Goal: Task Accomplishment & Management: Manage account settings

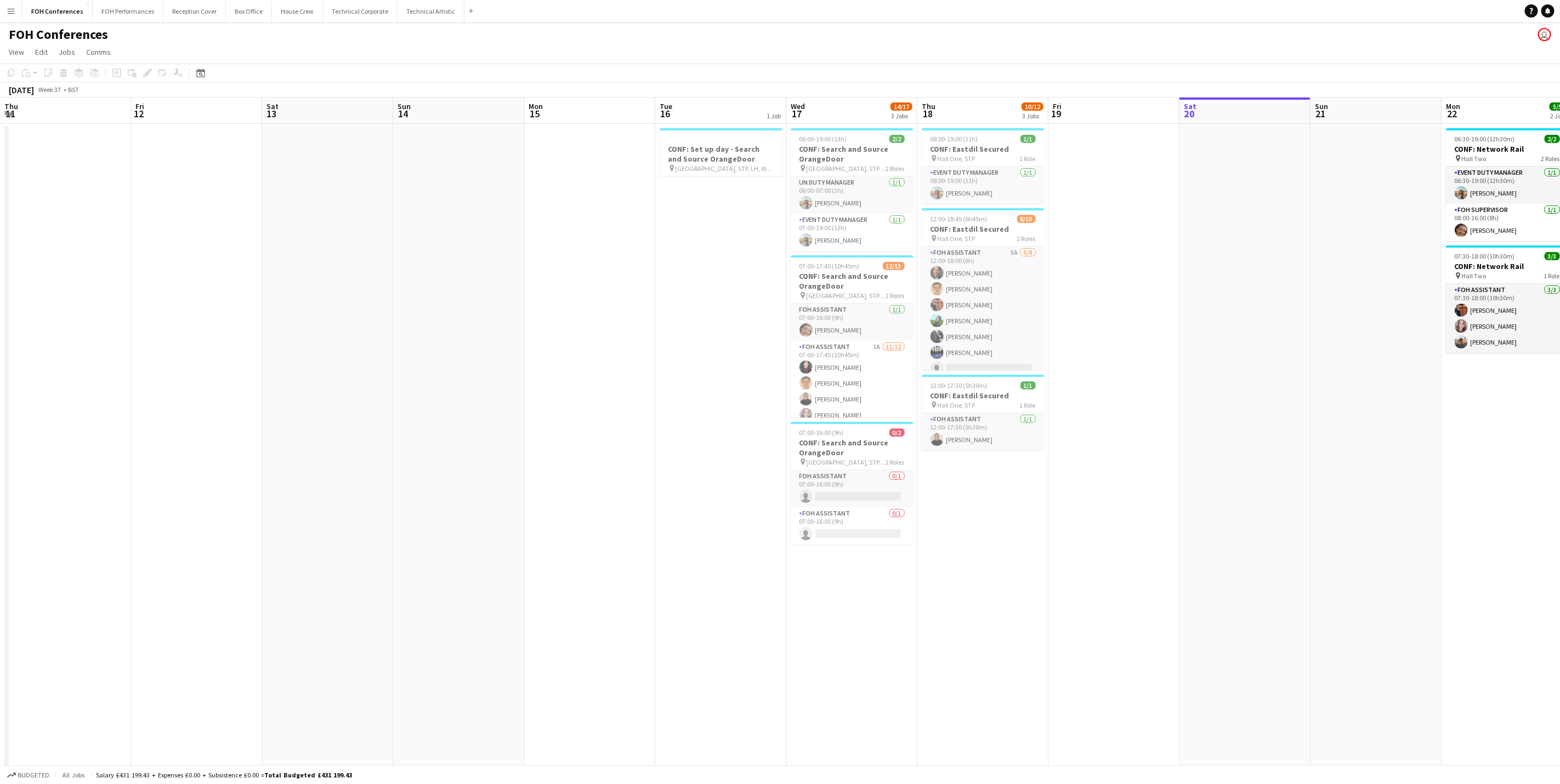
scroll to position [32, 0]
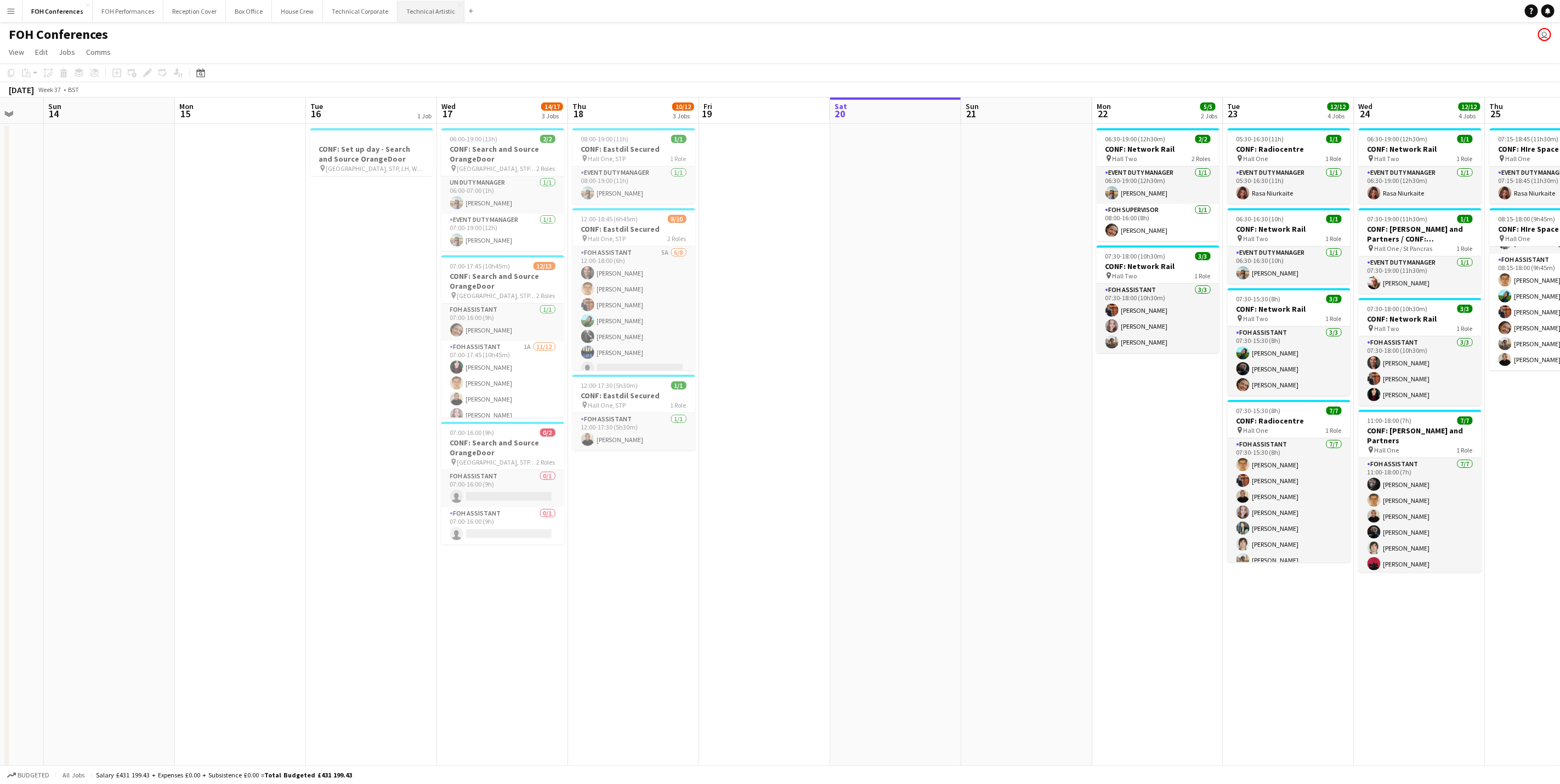
click at [415, 1] on button "Technical Artistic Close" at bounding box center [430, 11] width 66 height 21
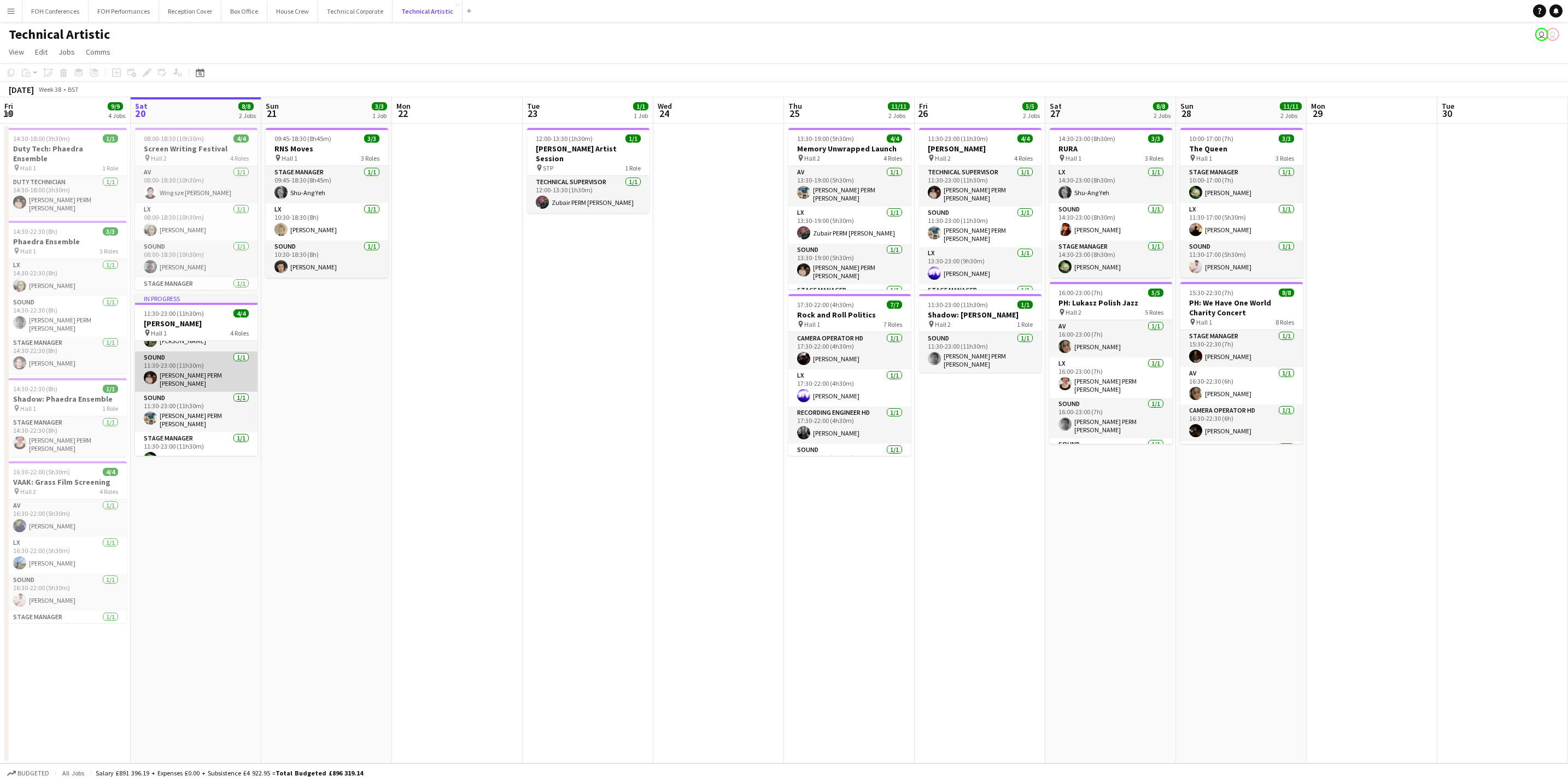
scroll to position [36, 0]
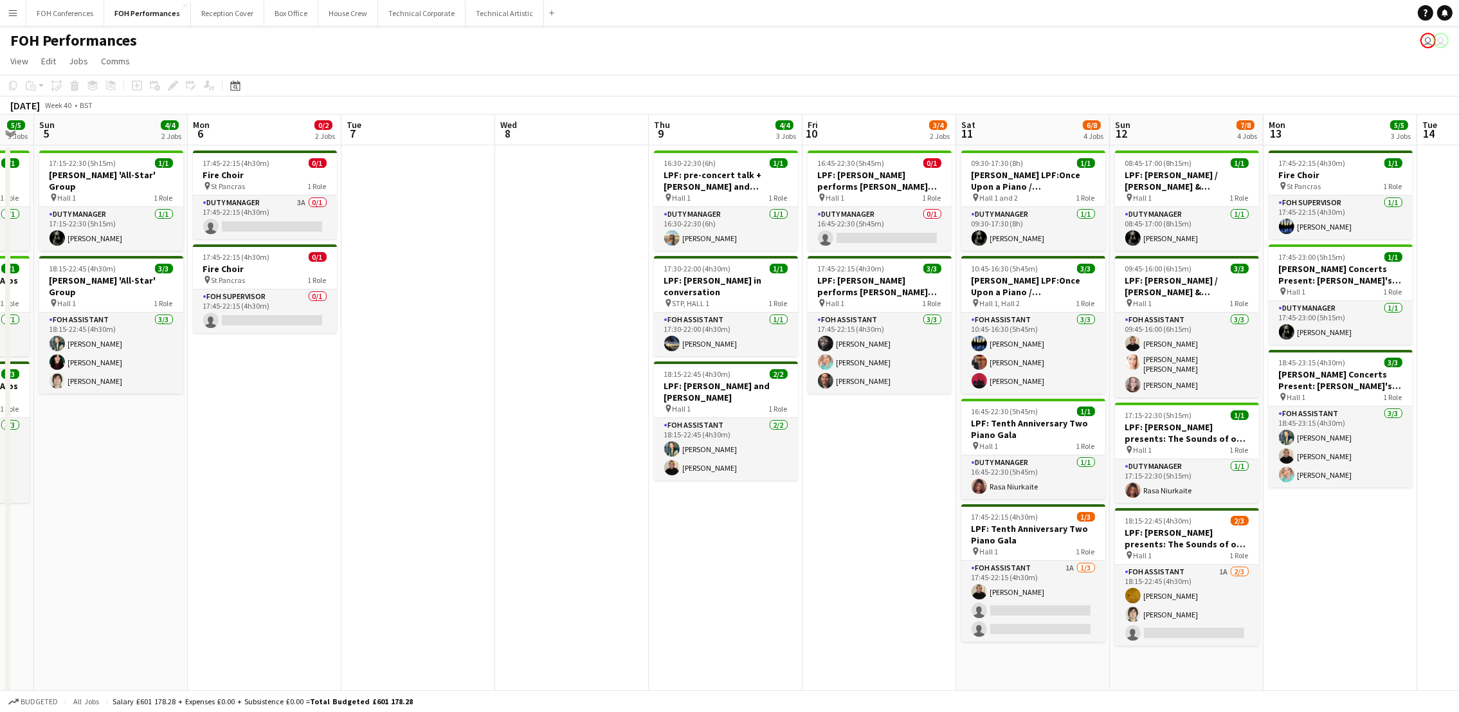
scroll to position [0, 271]
drag, startPoint x: 133, startPoint y: 132, endPoint x: 273, endPoint y: 132, distance: 139.6
click at [273, 132] on app-calendar-viewport "Fri 3 2/3 2 Jobs Sat 4 5/5 3 Jobs Sun 5 4/4 2 Jobs Mon 6 0/2 2 Jobs Tue 7 Wed 8…" at bounding box center [729, 508] width 1459 height 788
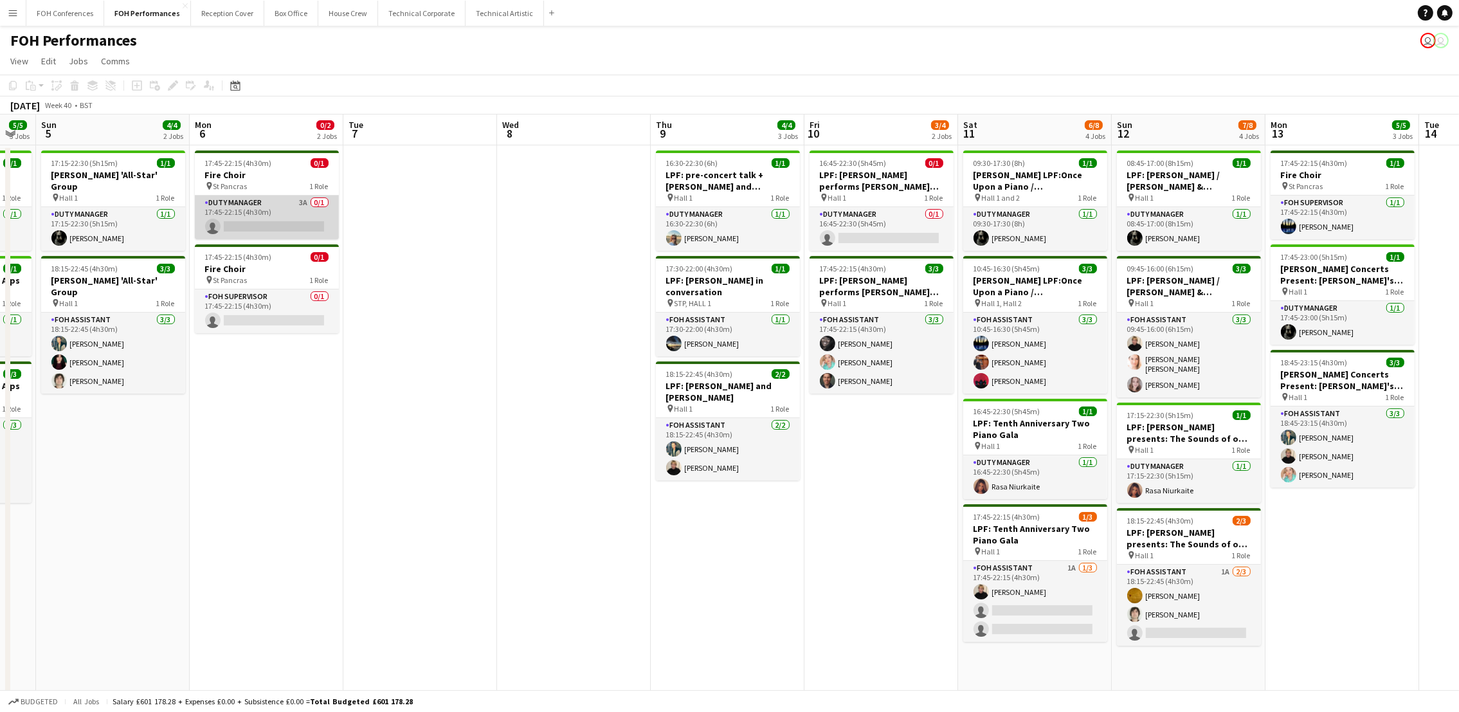
click at [265, 224] on app-card-role "Duty Manager 3A 0/1 17:45-22:15 (4h30m) single-neutral-actions" at bounding box center [267, 218] width 144 height 44
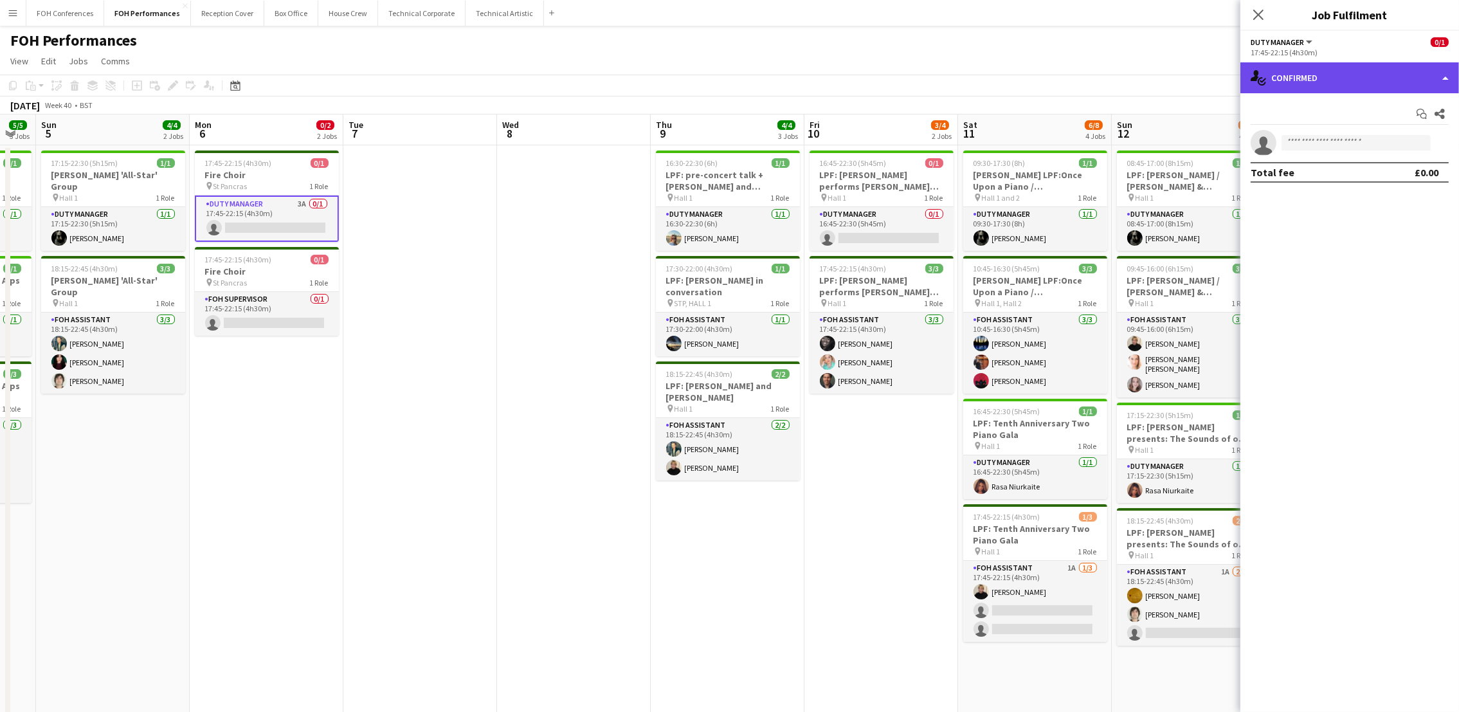
click at [1332, 71] on div "single-neutral-actions-check-2 Confirmed" at bounding box center [1350, 77] width 219 height 31
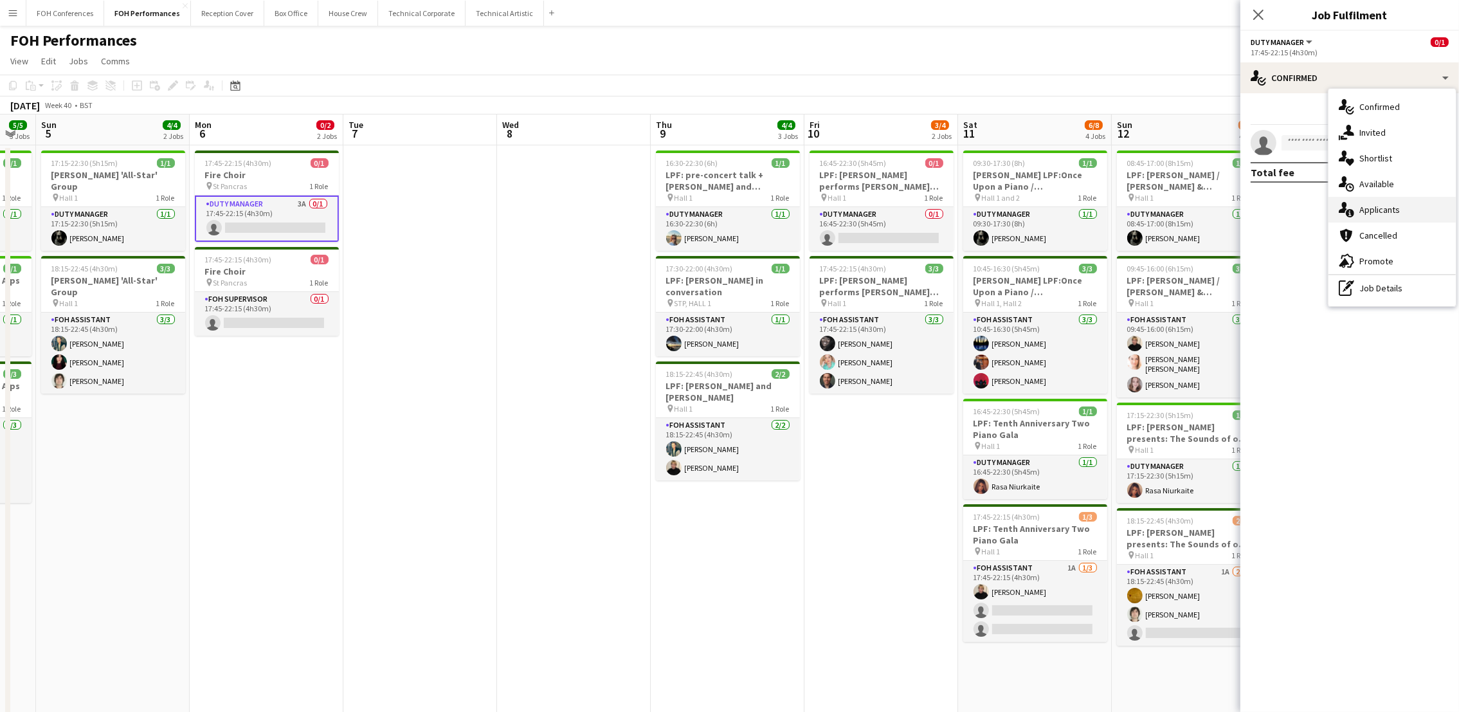
click at [1400, 209] on div "single-neutral-actions-information Applicants" at bounding box center [1392, 210] width 127 height 26
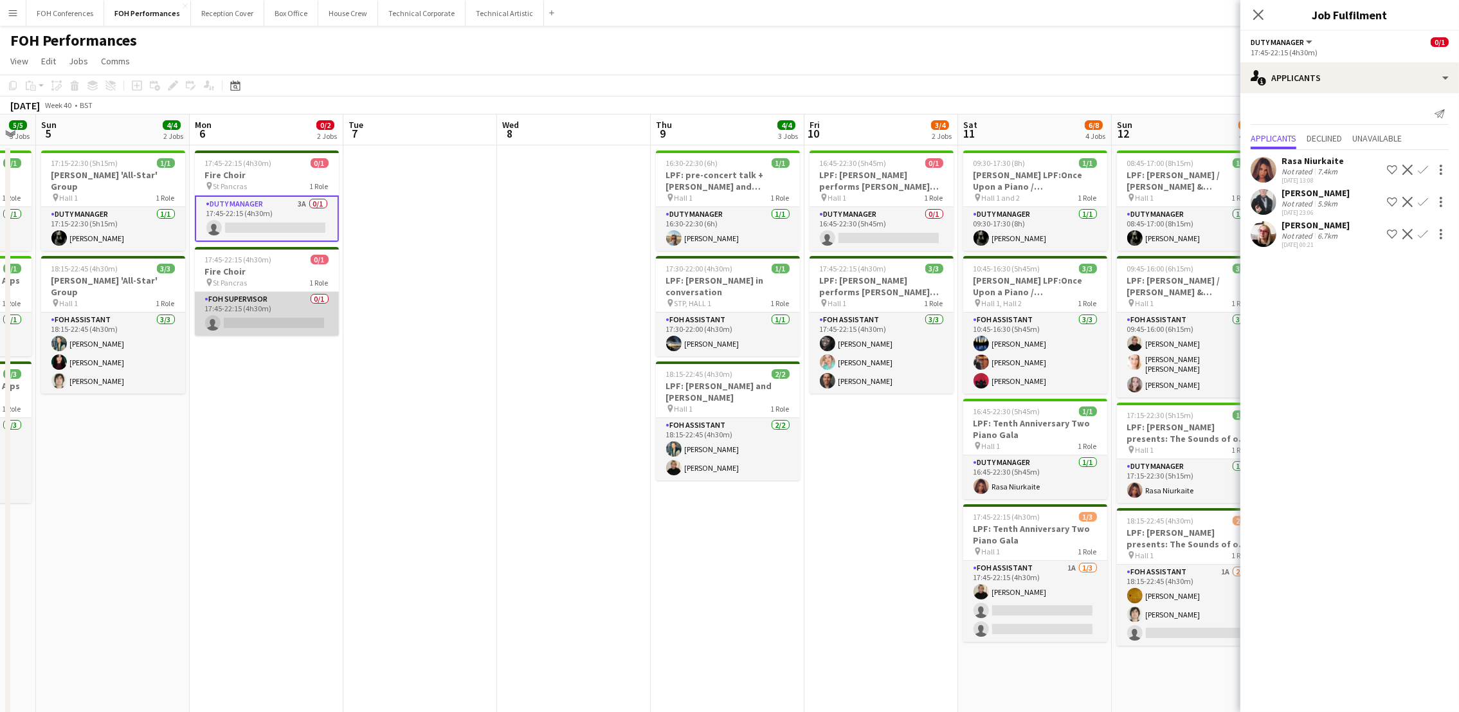
click at [269, 323] on app-card-role "FOH Supervisor 0/1 17:45-22:15 (4h30m) single-neutral-actions" at bounding box center [267, 314] width 144 height 44
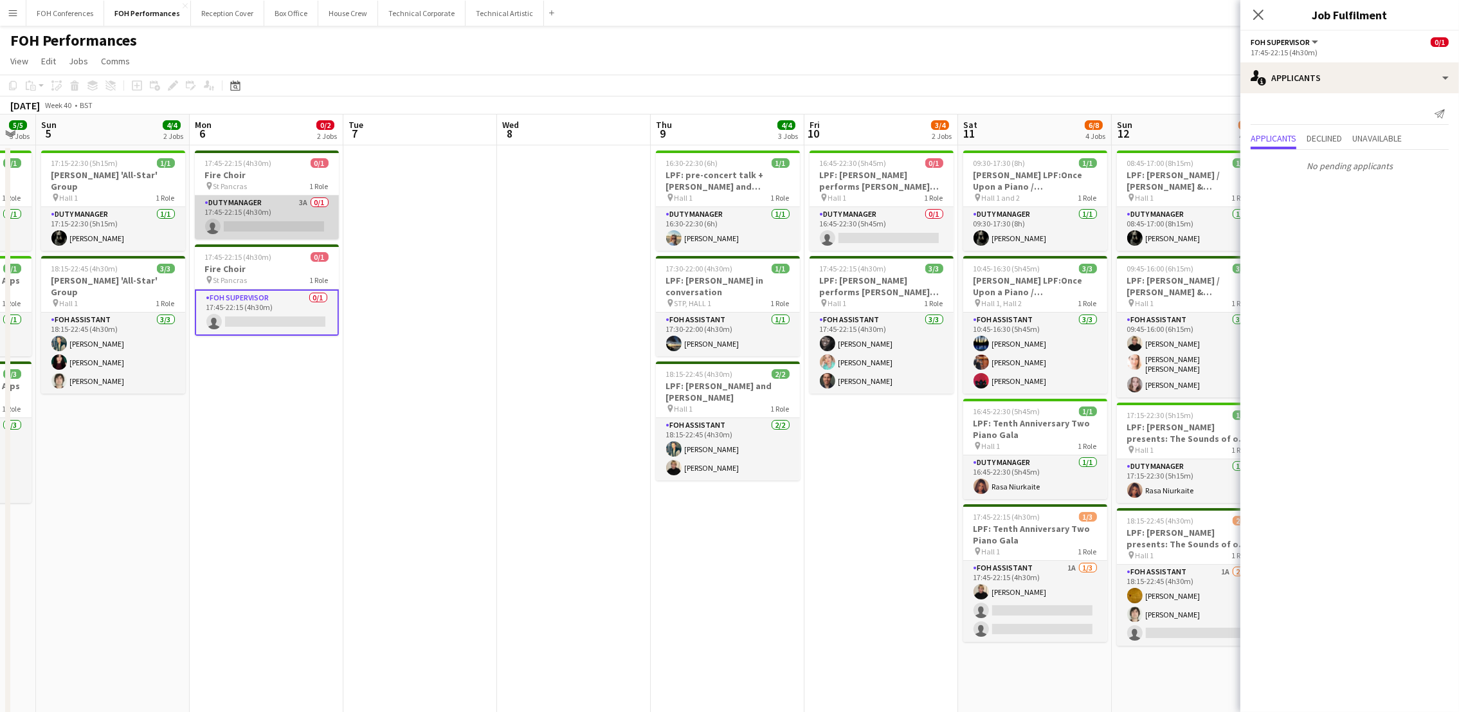
click at [268, 228] on app-card-role "Duty Manager 3A 0/1 17:45-22:15 (4h30m) single-neutral-actions" at bounding box center [267, 218] width 144 height 44
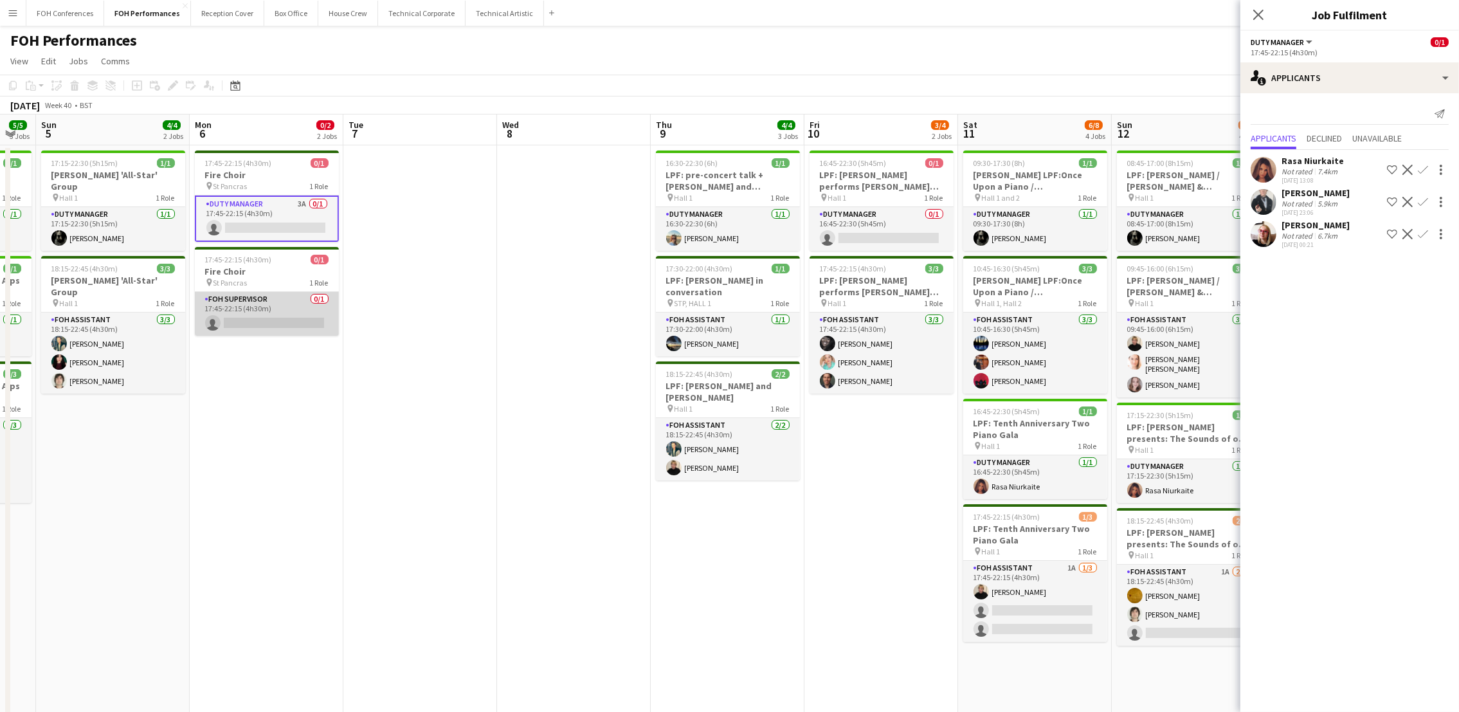
click at [255, 319] on app-card-role "FOH Supervisor 0/1 17:45-22:15 (4h30m) single-neutral-actions" at bounding box center [267, 314] width 144 height 44
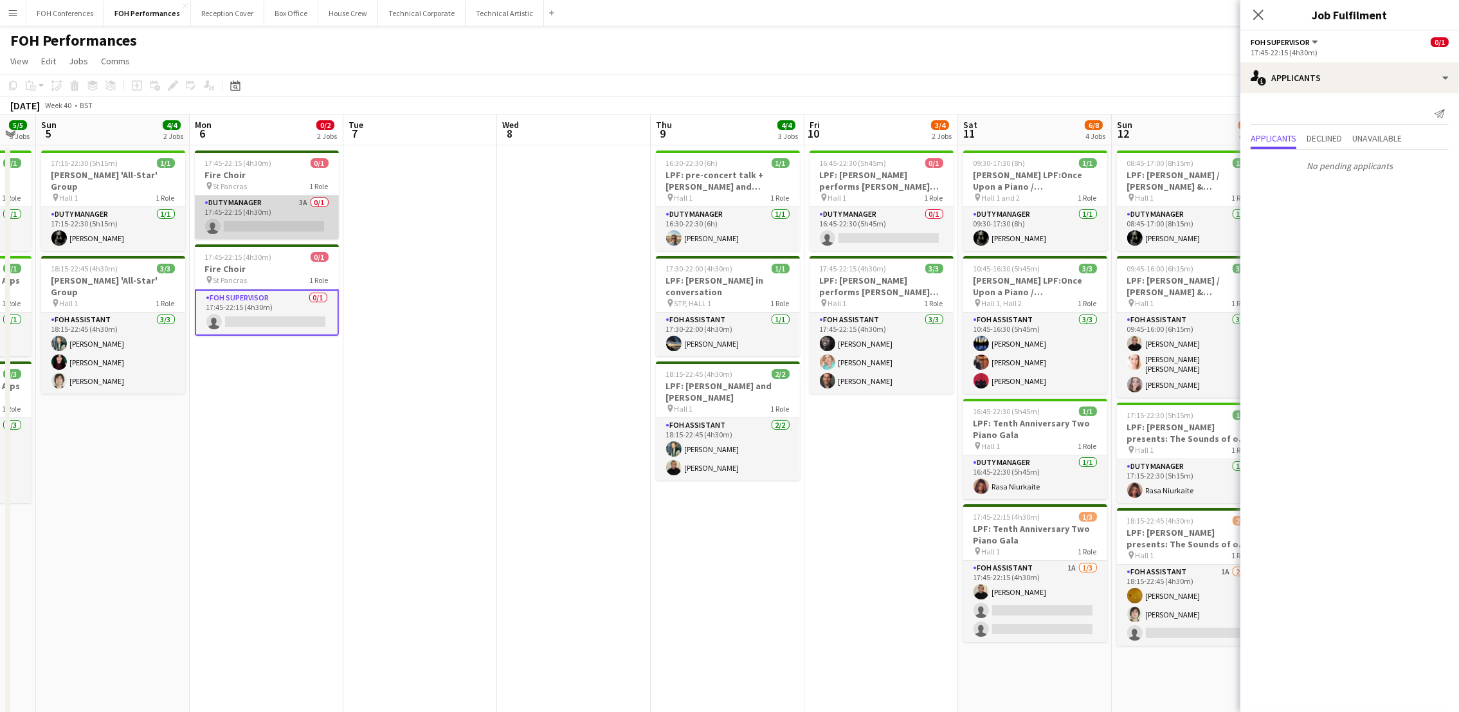
click at [246, 219] on app-card-role "Duty Manager 3A 0/1 17:45-22:15 (4h30m) single-neutral-actions" at bounding box center [267, 218] width 144 height 44
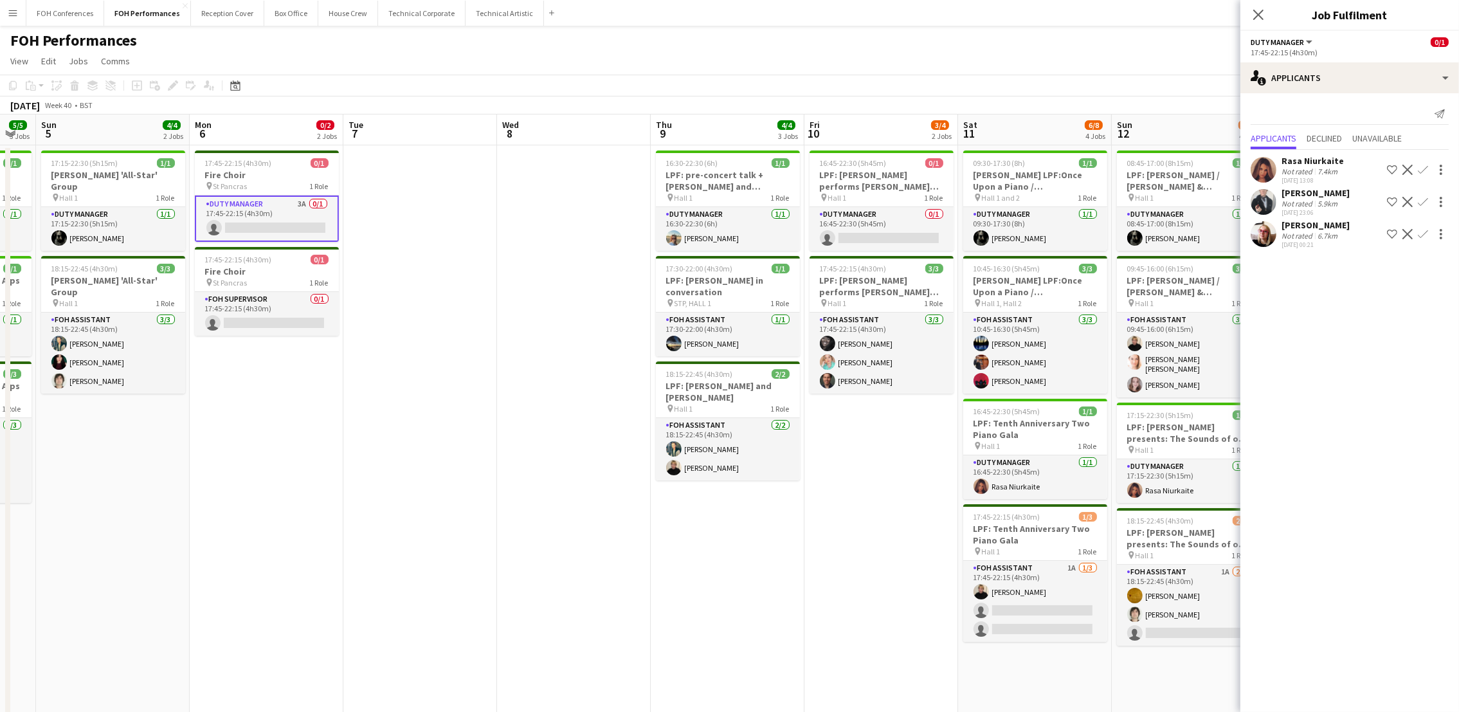
click at [1421, 197] on app-icon "Confirm" at bounding box center [1423, 202] width 10 height 10
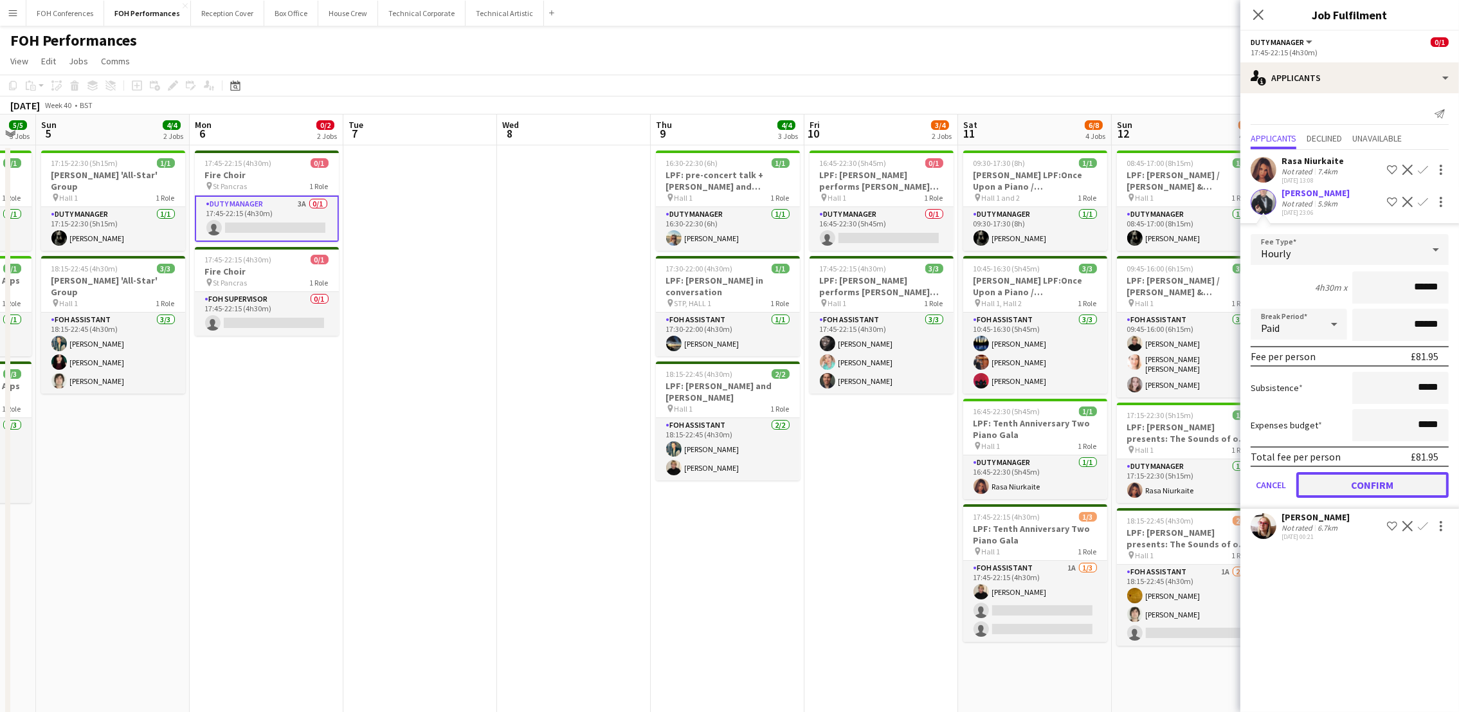
click at [1372, 472] on button "Confirm" at bounding box center [1373, 485] width 152 height 26
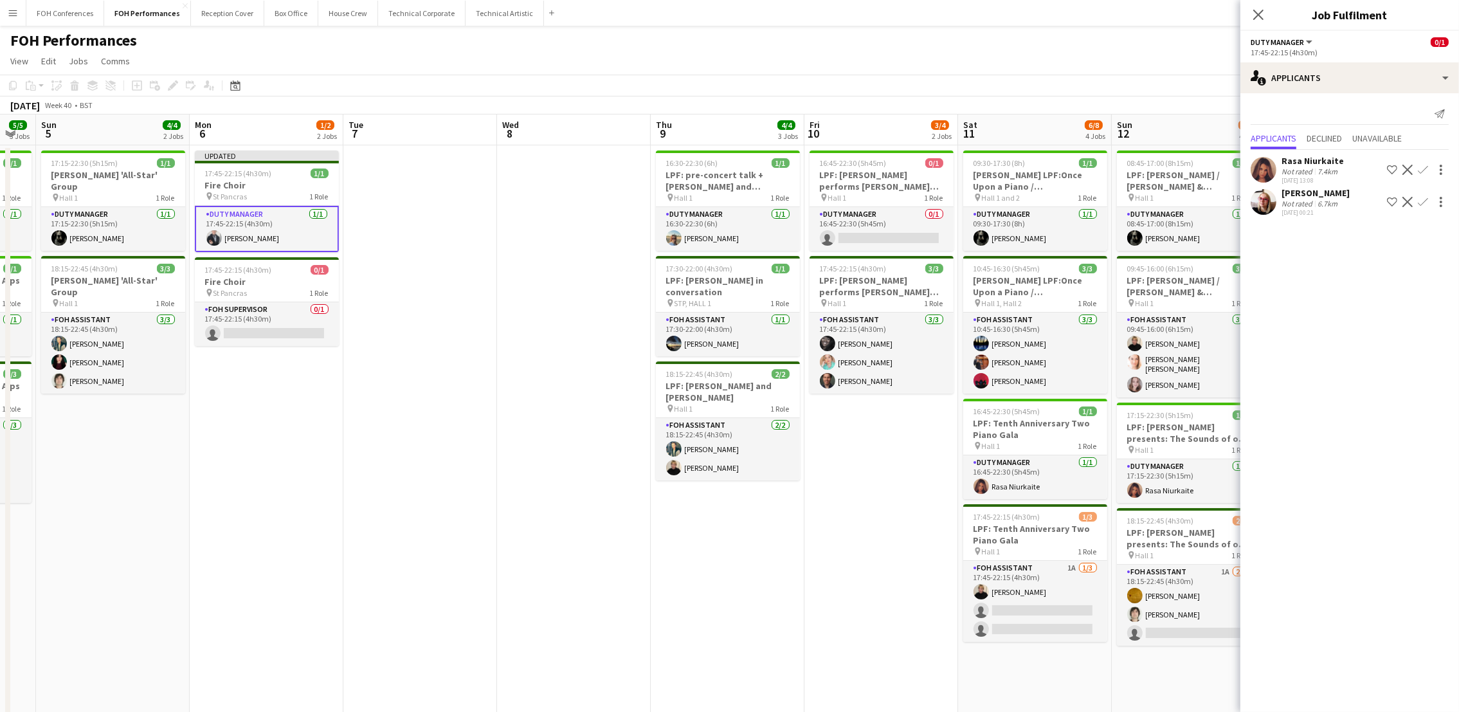
click at [469, 48] on div "FOH Performances user user" at bounding box center [729, 38] width 1459 height 24
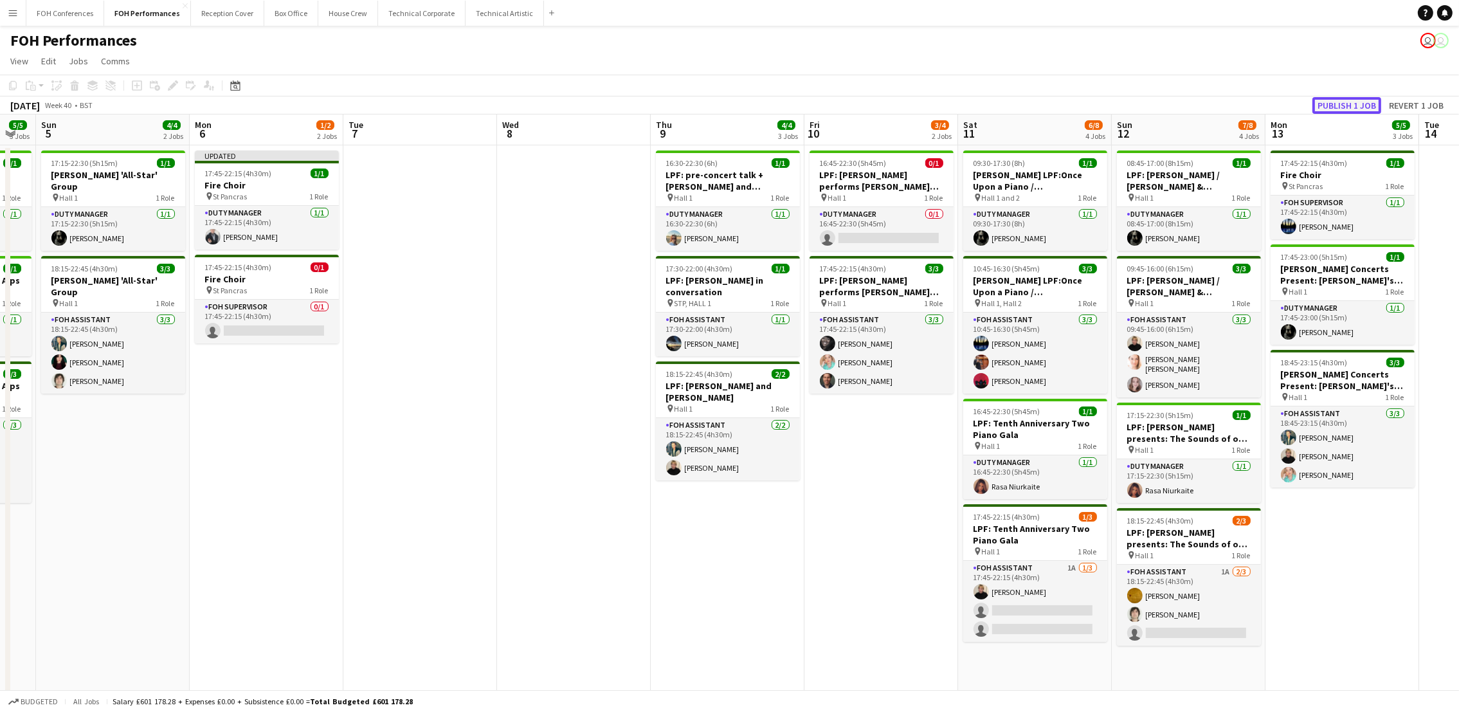
click at [1349, 109] on button "Publish 1 job" at bounding box center [1347, 105] width 69 height 17
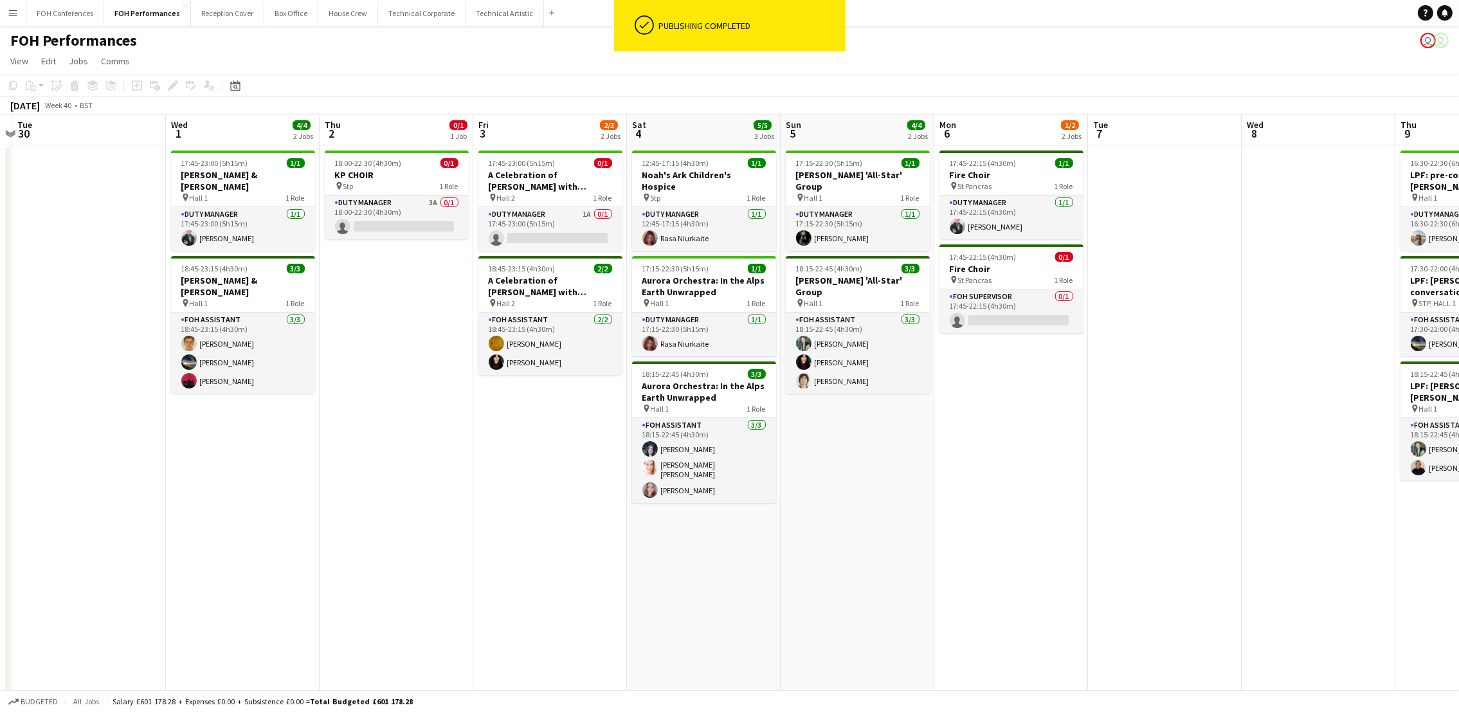
scroll to position [0, 284]
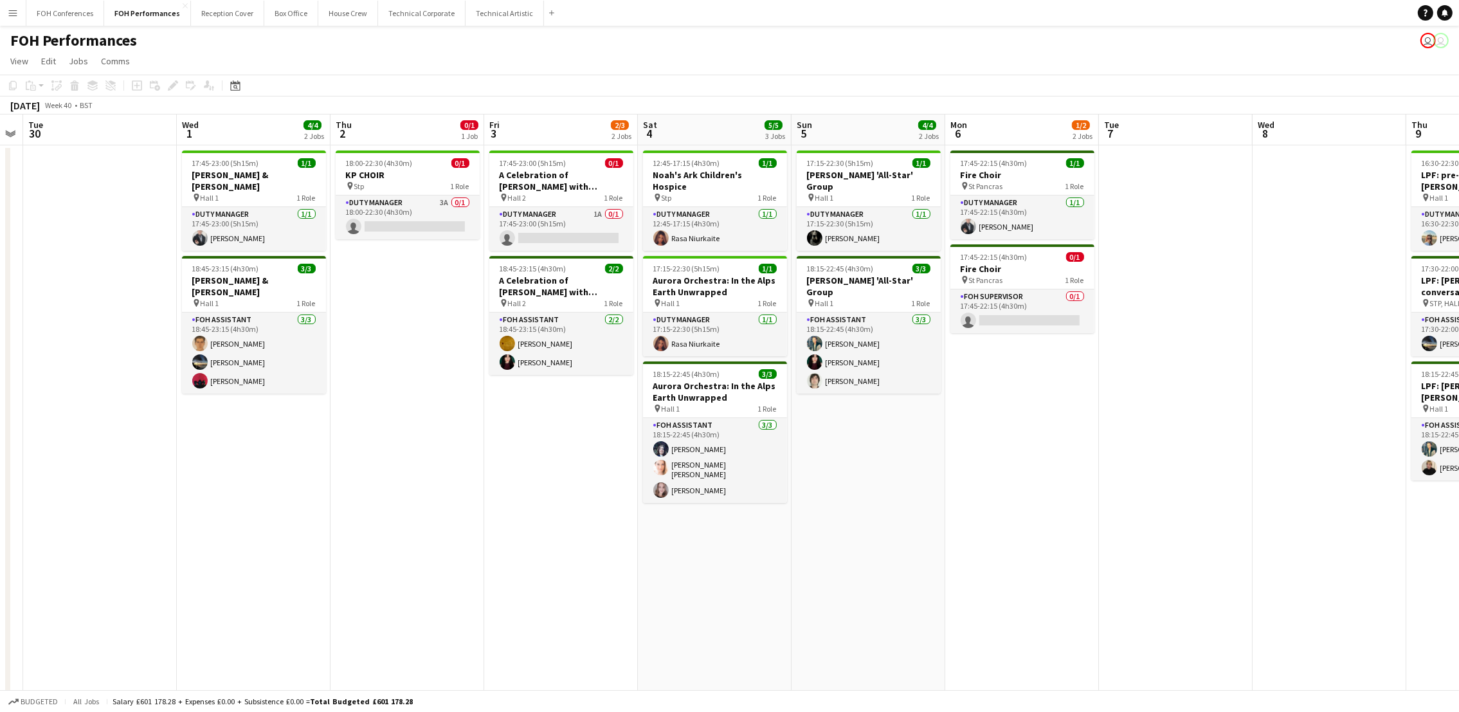
drag, startPoint x: 100, startPoint y: 132, endPoint x: 855, endPoint y: 149, distance: 755.9
click at [855, 149] on app-calendar-viewport "Sun 28 11/12 4 Jobs Mon 29 Tue 30 Wed 1 4/4 2 Jobs Thu 2 0/1 1 Job Fri 3 2/3 2 …" at bounding box center [729, 508] width 1459 height 788
click at [412, 220] on app-card-role "Duty Manager 3A 0/1 18:00-22:30 (4h30m) single-neutral-actions" at bounding box center [408, 218] width 144 height 44
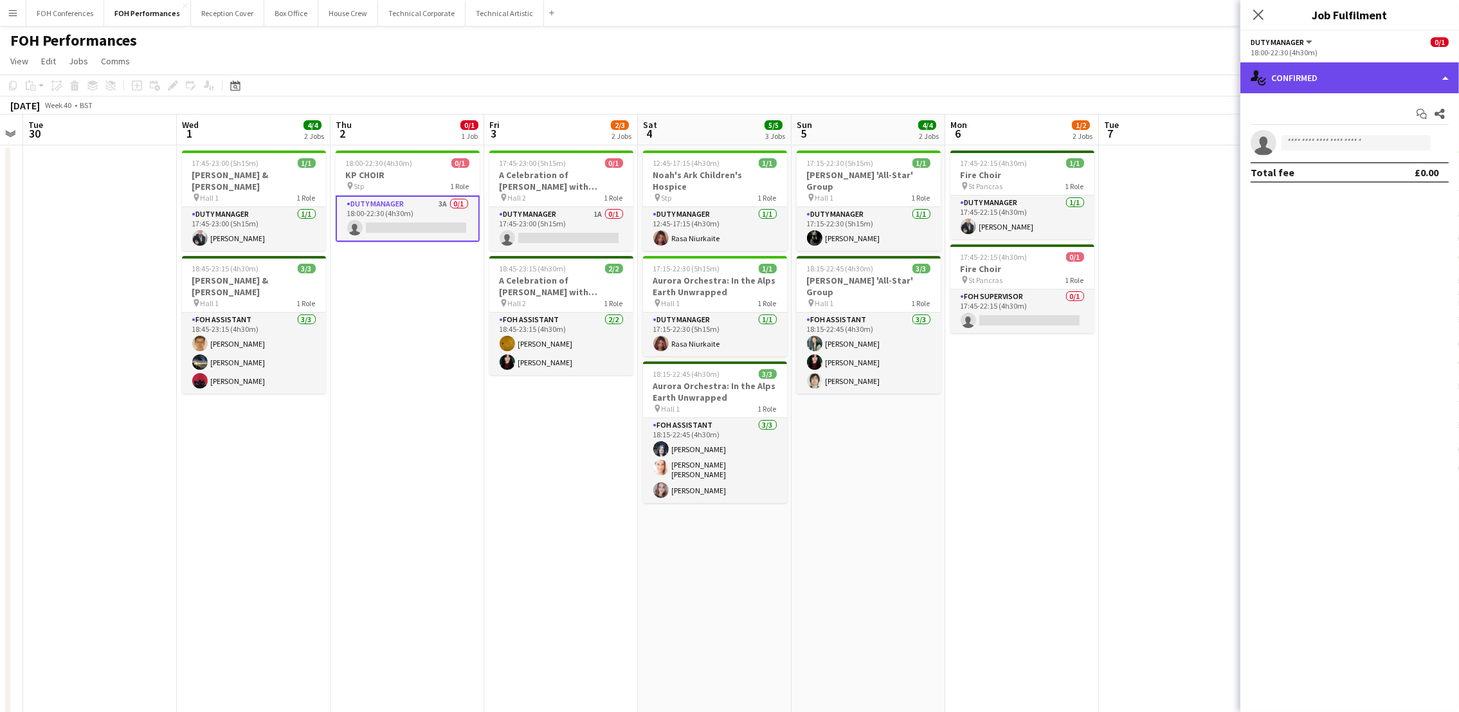
click at [1345, 80] on div "single-neutral-actions-check-2 Confirmed" at bounding box center [1350, 77] width 219 height 31
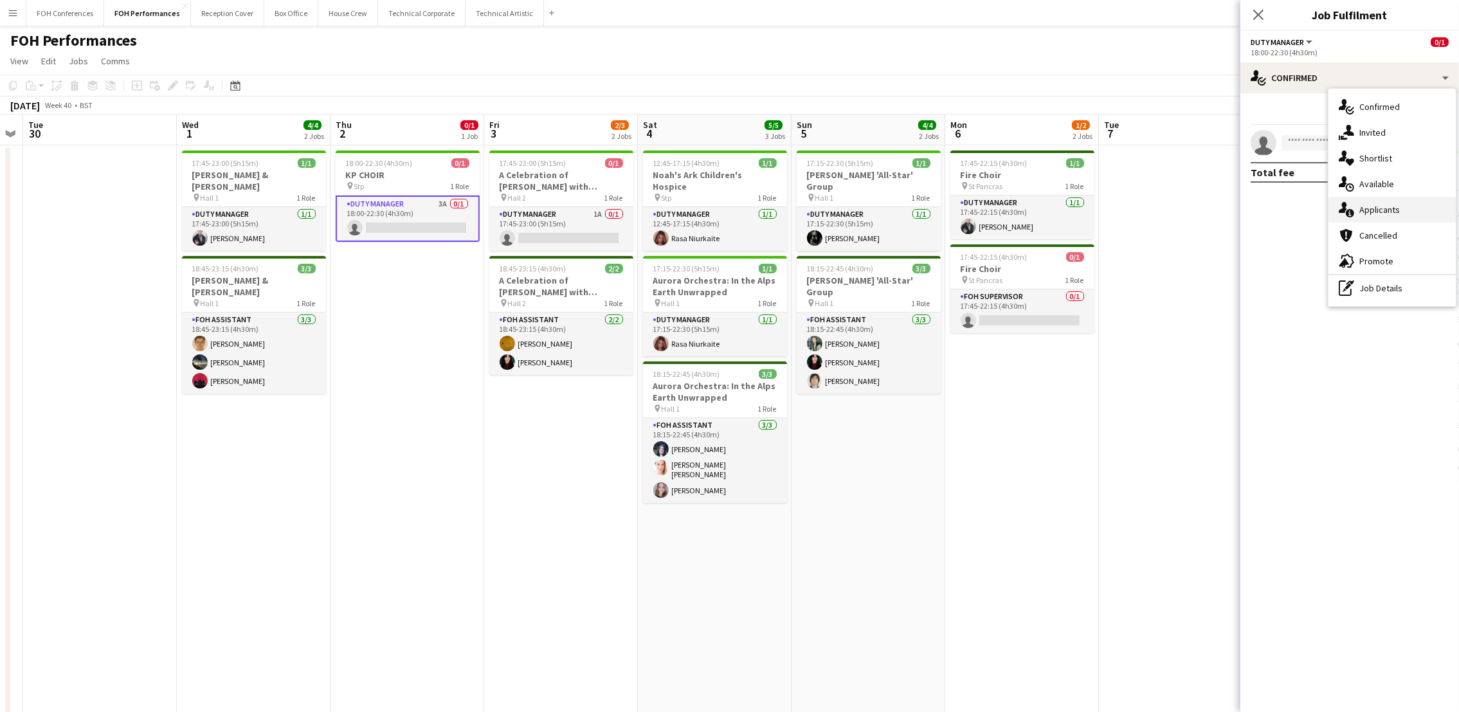
click at [1385, 208] on span "Applicants" at bounding box center [1380, 210] width 41 height 12
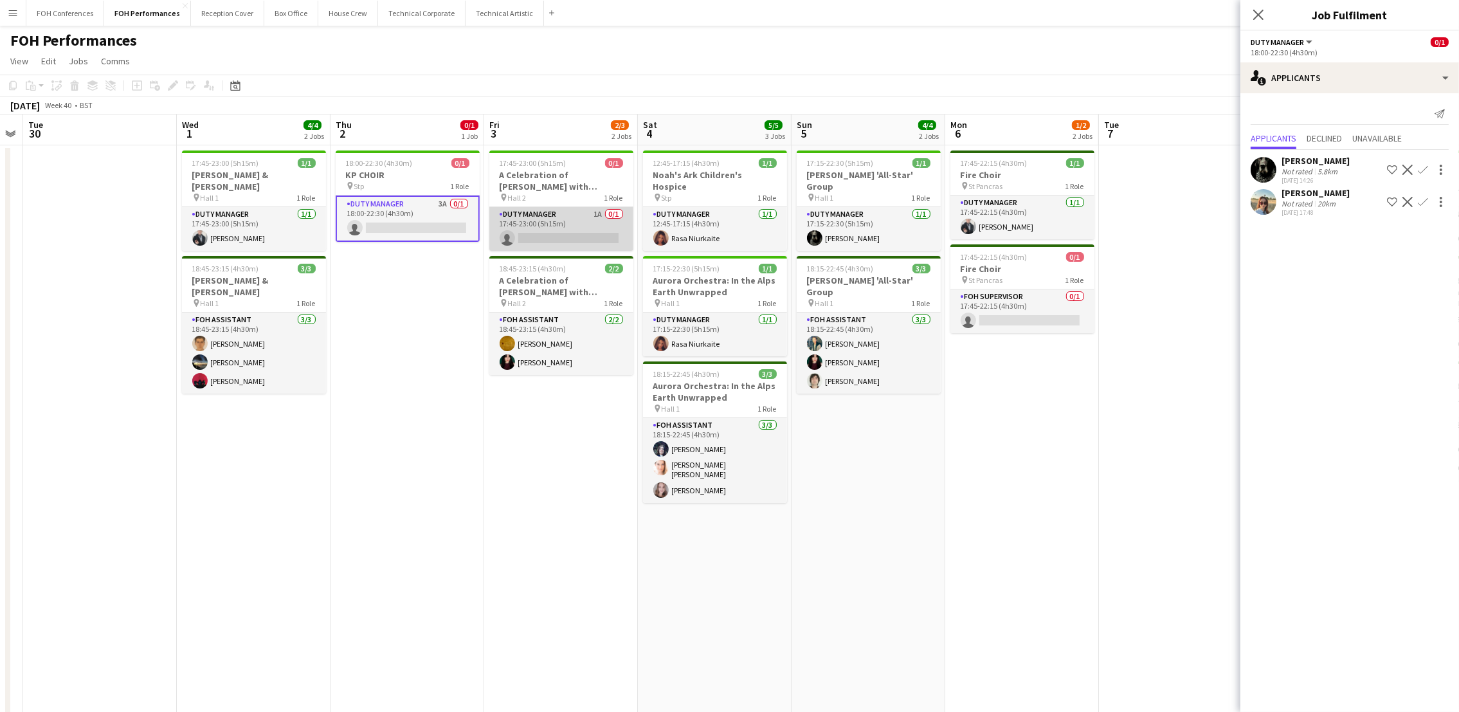
click at [543, 232] on app-card-role "Duty Manager 1A 0/1 17:45-23:00 (5h15m) single-neutral-actions" at bounding box center [561, 229] width 144 height 44
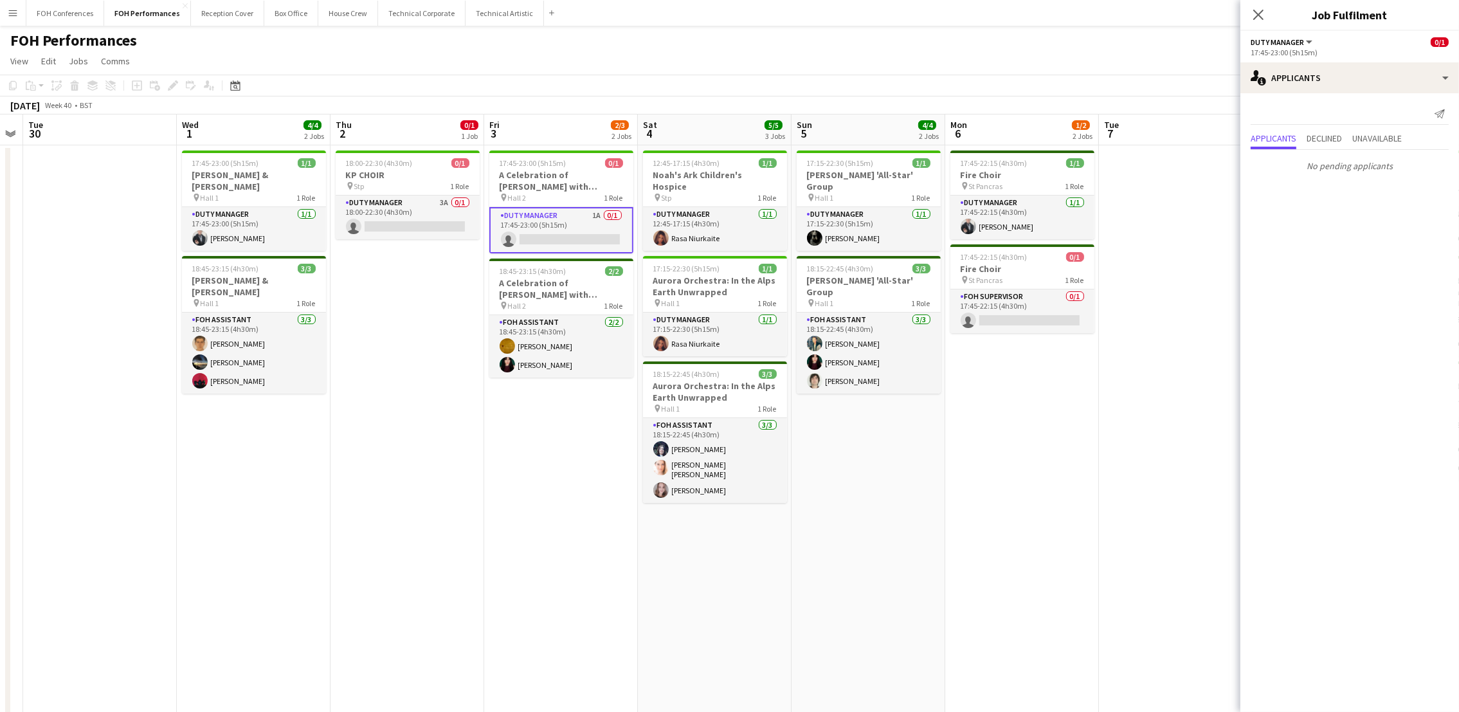
click at [986, 63] on app-page-menu "View Day view expanded Day view collapsed Month view Date picker Jump to [DATE]…" at bounding box center [729, 62] width 1459 height 24
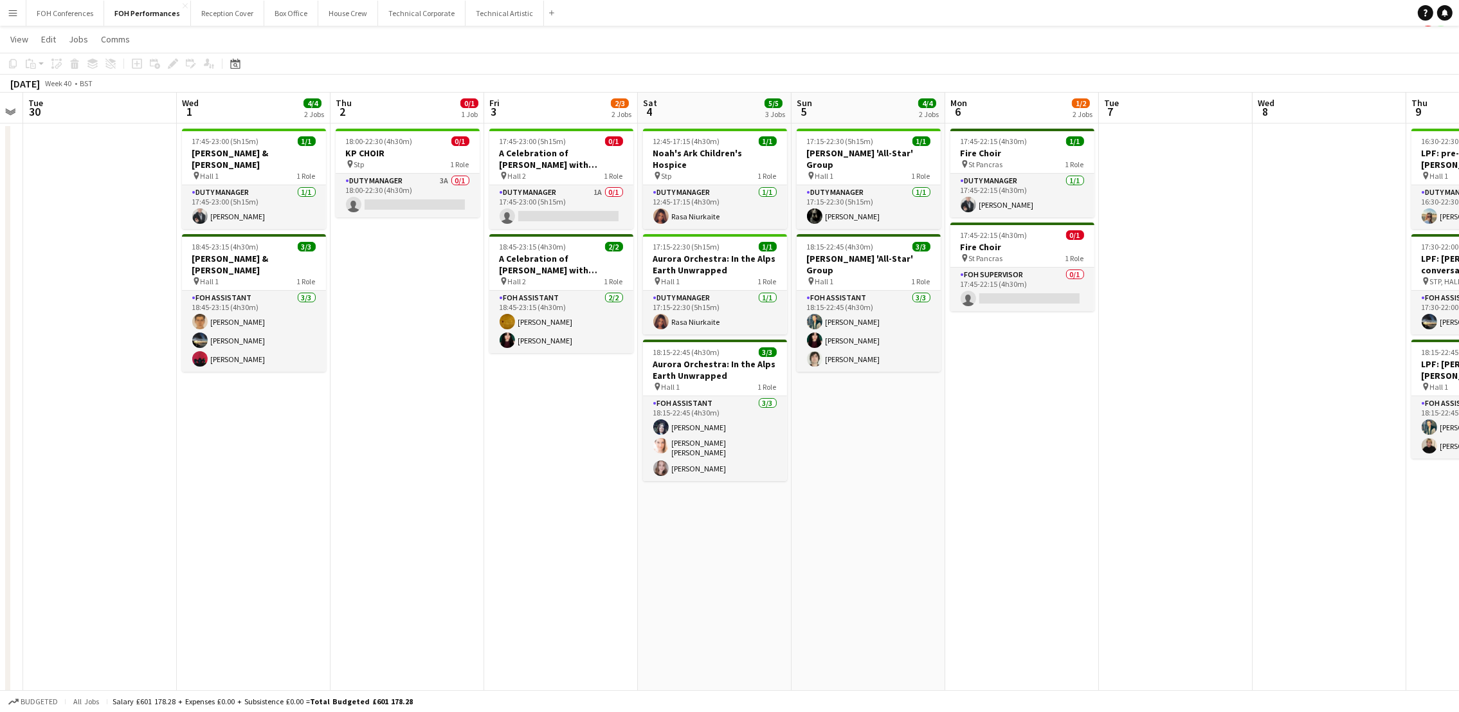
scroll to position [0, 0]
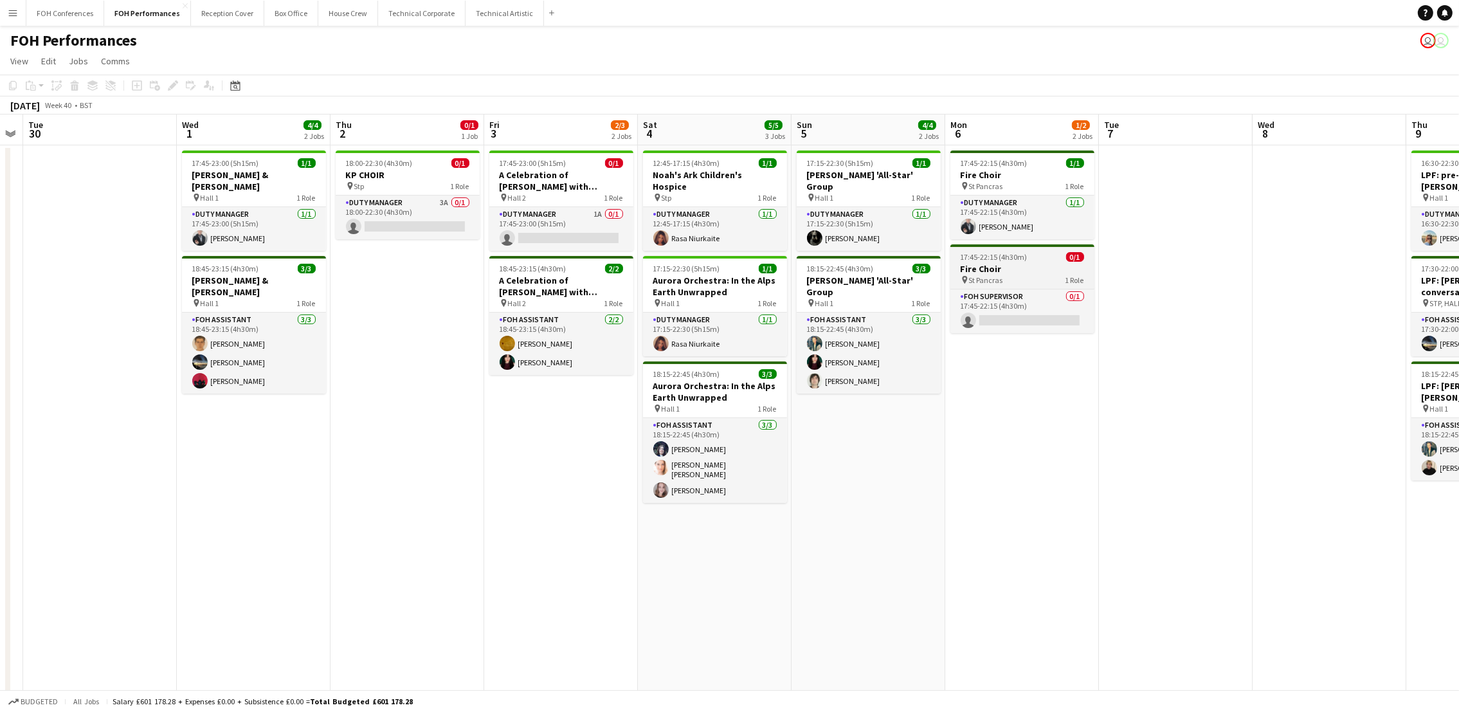
click at [981, 252] on span "17:45-22:15 (4h30m)" at bounding box center [994, 257] width 67 height 10
click at [1350, 104] on button "Publish 1 job" at bounding box center [1347, 105] width 69 height 17
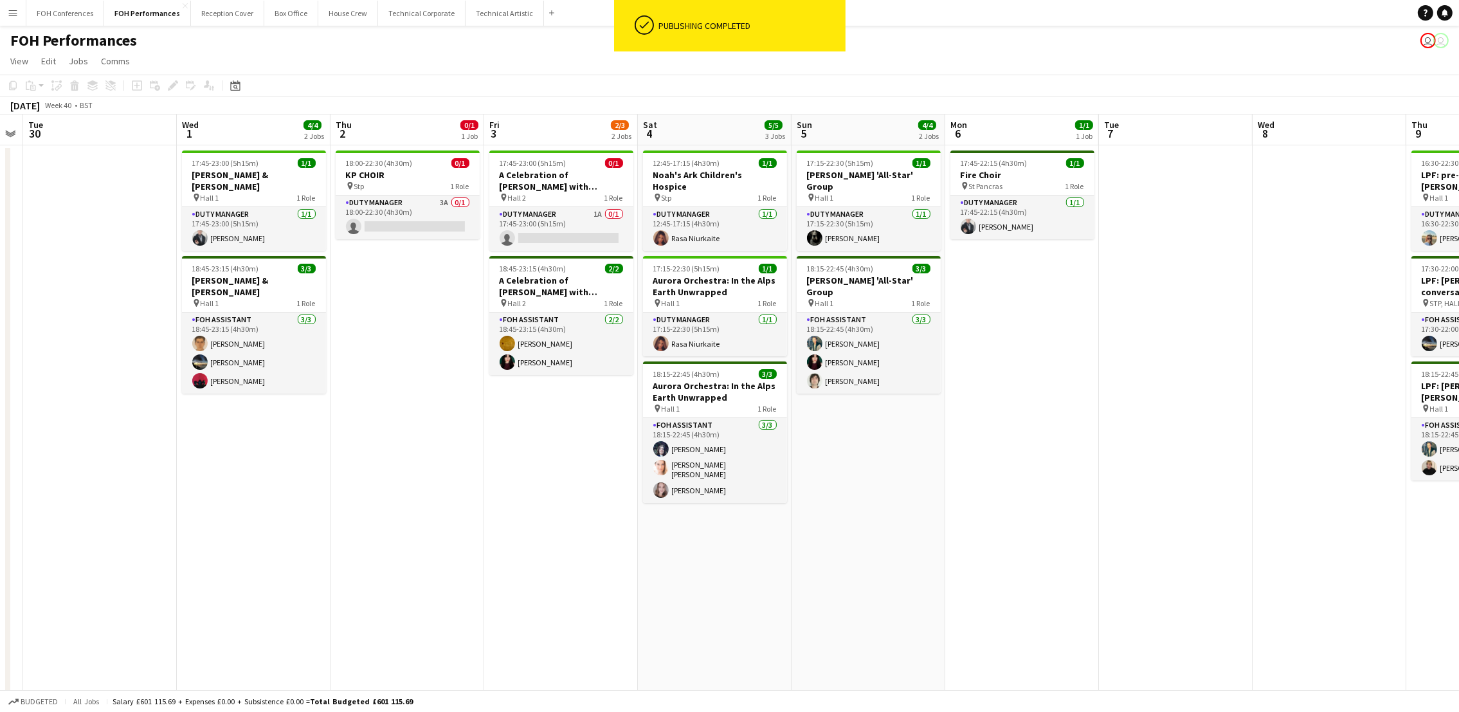
click at [1083, 24] on app-navbar "Menu Boards Boards Boards All jobs Status Workforce Workforce My Workforce Recr…" at bounding box center [729, 13] width 1459 height 26
click at [439, 55] on app-page-menu "View Day view expanded Day view collapsed Month view Date picker Jump to [DATE]…" at bounding box center [729, 62] width 1459 height 24
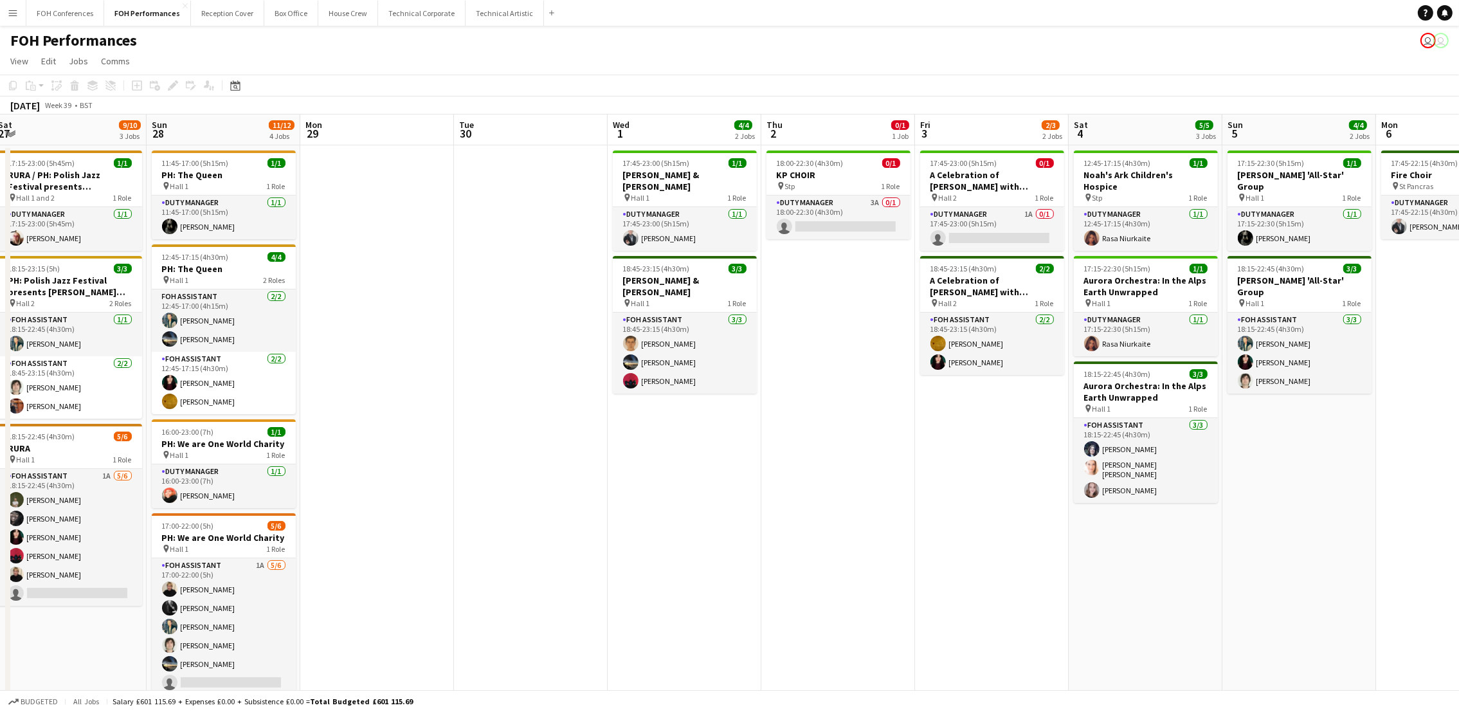
scroll to position [0, 495]
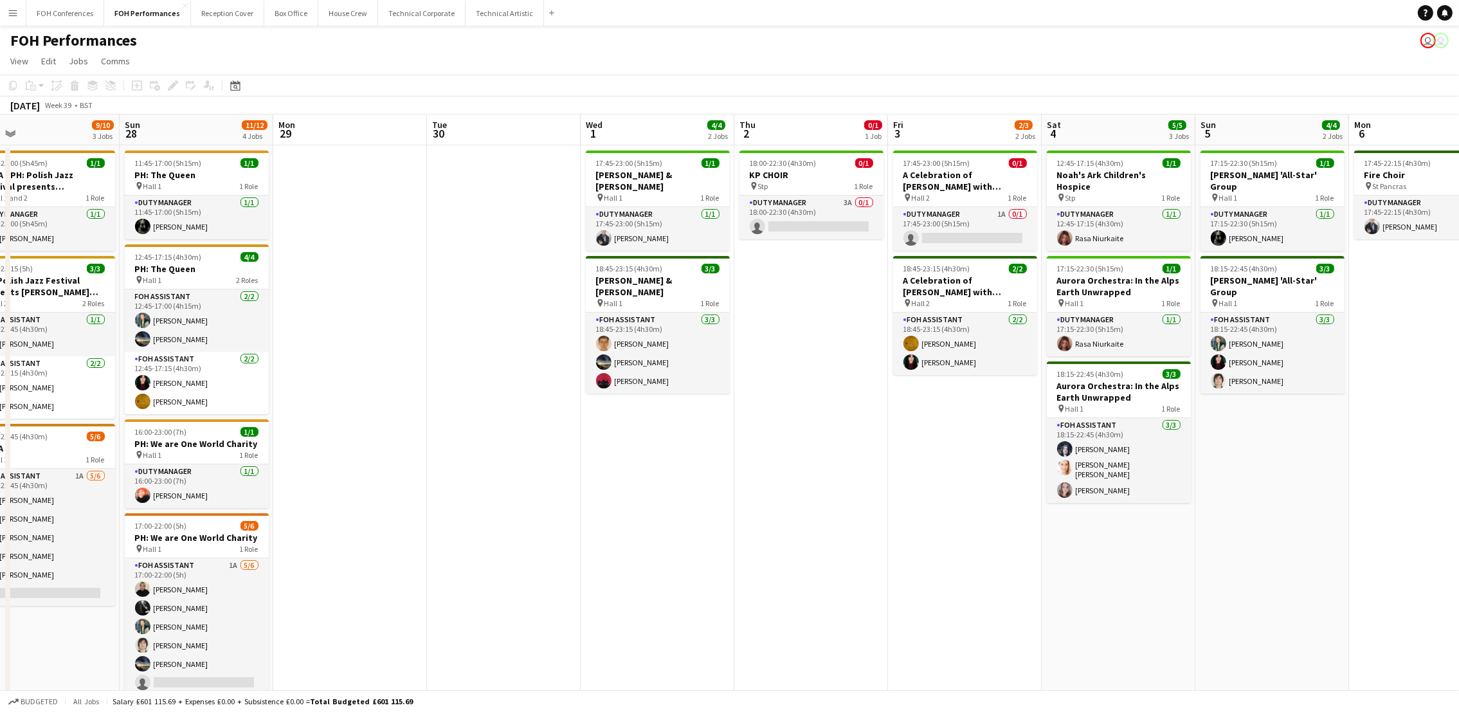
drag, startPoint x: 269, startPoint y: 131, endPoint x: 673, endPoint y: 158, distance: 405.5
click at [673, 158] on app-calendar-viewport "Wed 24 Thu 25 4/4 2 Jobs Fri 26 3/3 2 Jobs Sat 27 9/10 3 Jobs Sun 28 11/12 4 Jo…" at bounding box center [729, 508] width 1459 height 788
click at [580, 49] on div "FOH Performances user user" at bounding box center [729, 38] width 1459 height 24
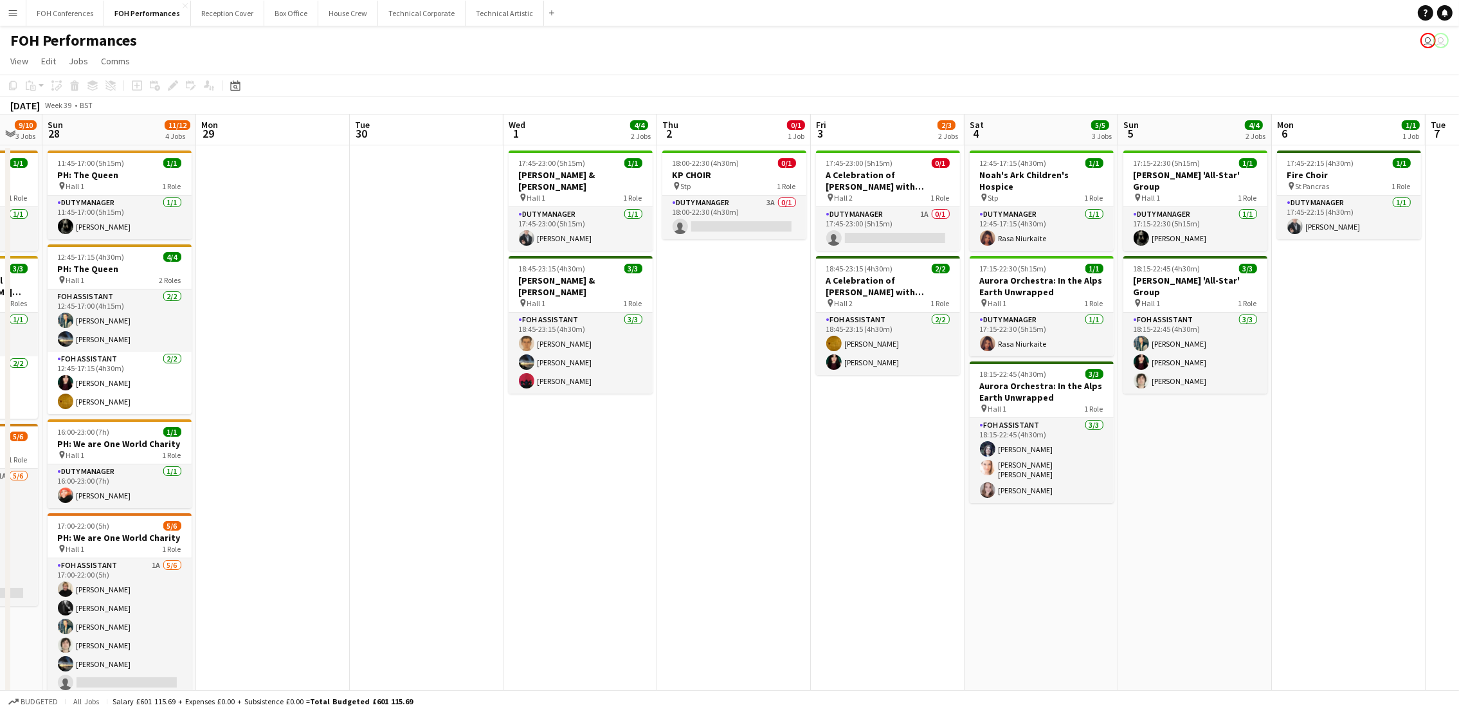
scroll to position [0, 541]
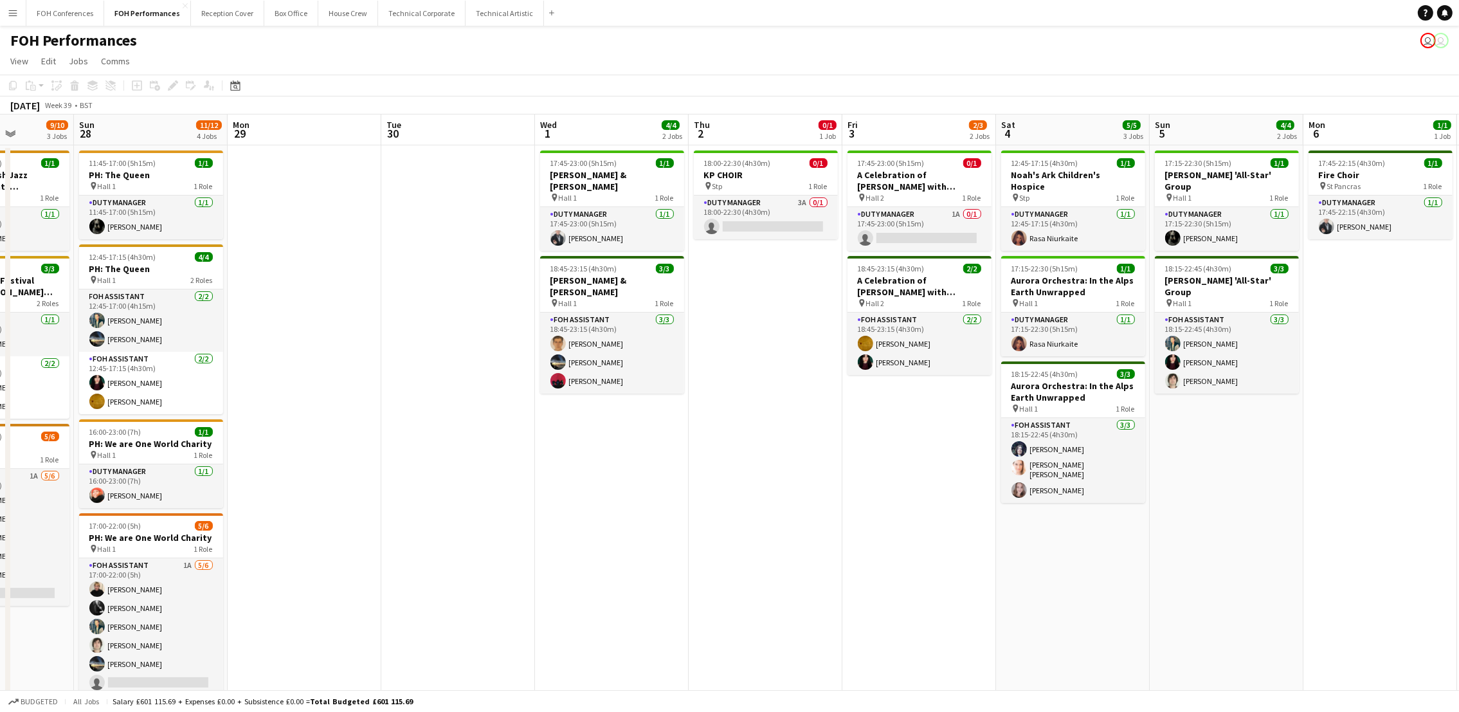
drag, startPoint x: 947, startPoint y: 140, endPoint x: 902, endPoint y: 169, distance: 54.1
click at [902, 169] on app-calendar-viewport "Wed 24 Thu 25 4/4 2 Jobs Fri 26 3/3 2 Jobs Sat 27 9/10 3 Jobs Sun 28 11/12 4 Jo…" at bounding box center [729, 508] width 1459 height 788
